Goal: Entertainment & Leisure: Consume media (video, audio)

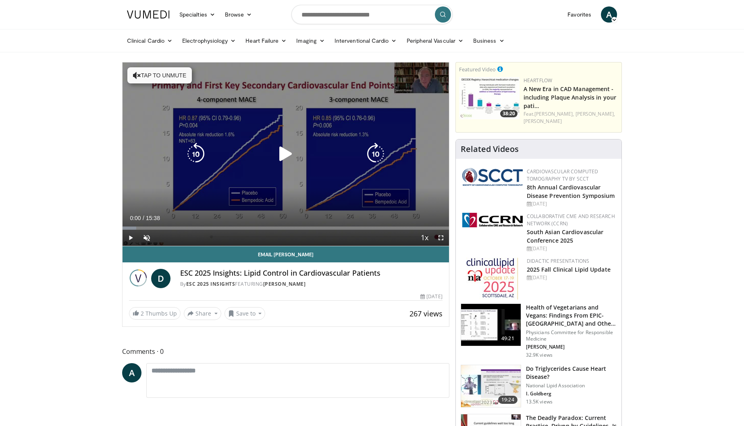
click at [152, 75] on button "Tap to unmute" at bounding box center [159, 75] width 64 height 16
click at [290, 149] on icon "Video Player" at bounding box center [285, 154] width 23 height 23
click at [172, 74] on button "Tap to unmute" at bounding box center [159, 75] width 64 height 16
click at [283, 157] on icon "Video Player" at bounding box center [285, 154] width 23 height 23
